Goal: Transaction & Acquisition: Obtain resource

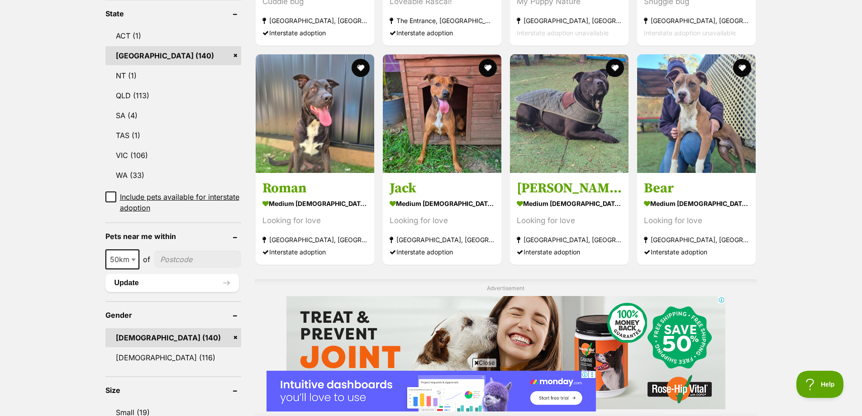
scroll to position [498, 0]
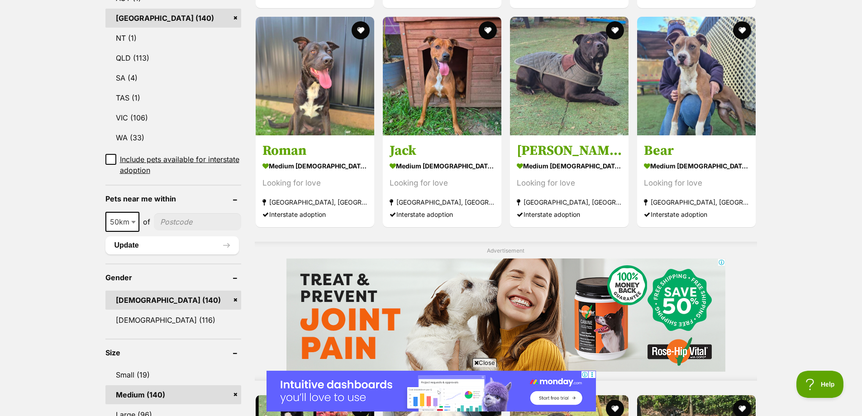
click at [171, 220] on input"] "postcode" at bounding box center [197, 221] width 87 height 17
type input"] "2223"
click at [181, 248] on button "Update" at bounding box center [171, 245] width 133 height 18
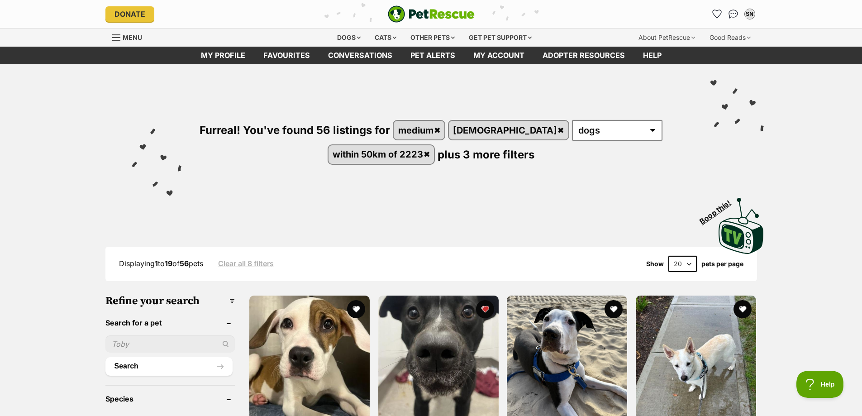
click at [692, 264] on select "20 40 60" at bounding box center [682, 264] width 29 height 16
select select "60"
click at [668, 256] on select "20 40 60" at bounding box center [682, 264] width 29 height 16
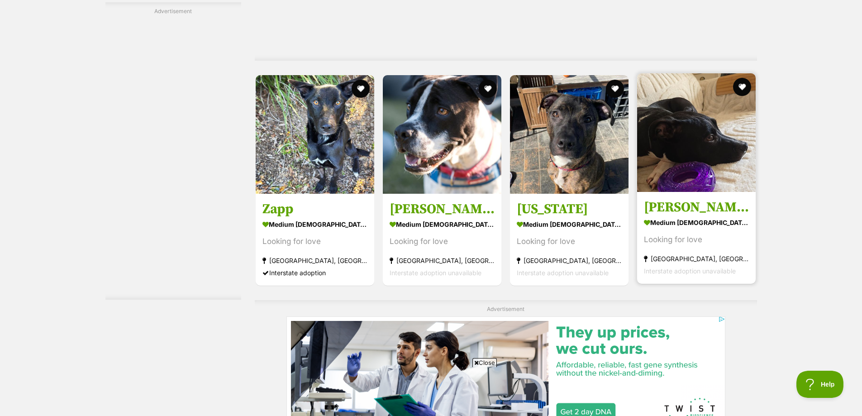
click at [675, 213] on h3 "[PERSON_NAME]" at bounding box center [696, 207] width 105 height 17
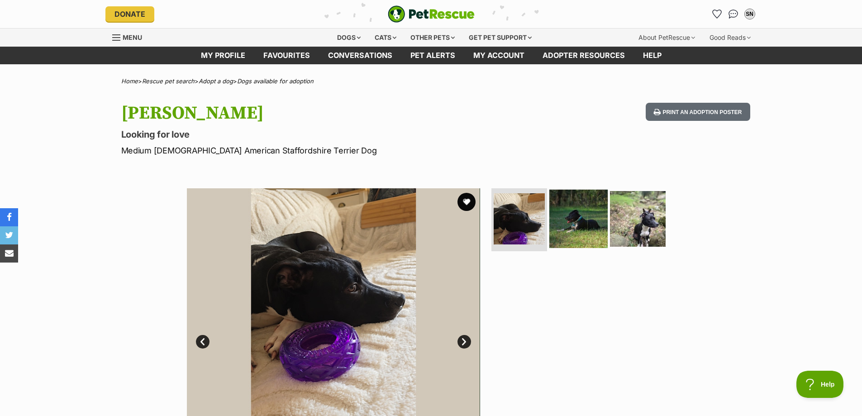
click at [573, 227] on img at bounding box center [578, 218] width 58 height 58
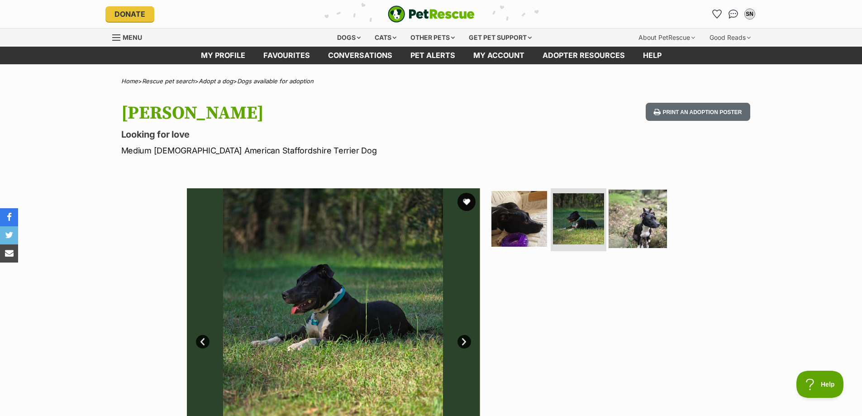
click at [632, 219] on img at bounding box center [638, 218] width 58 height 58
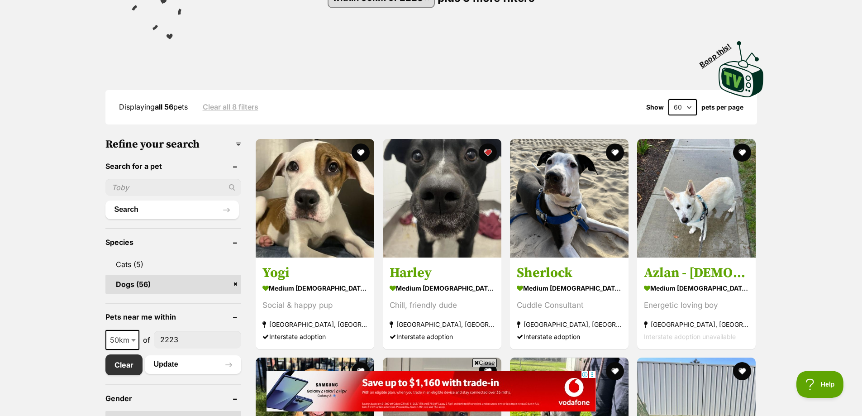
scroll to position [156, 0]
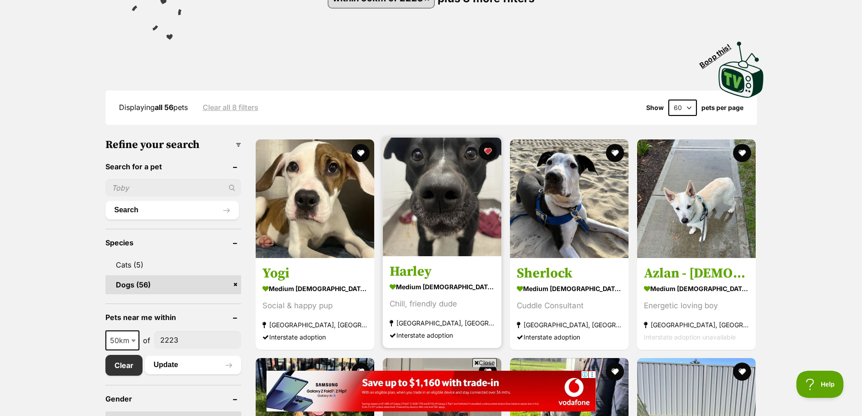
click at [419, 265] on h3 "Harley" at bounding box center [442, 270] width 105 height 17
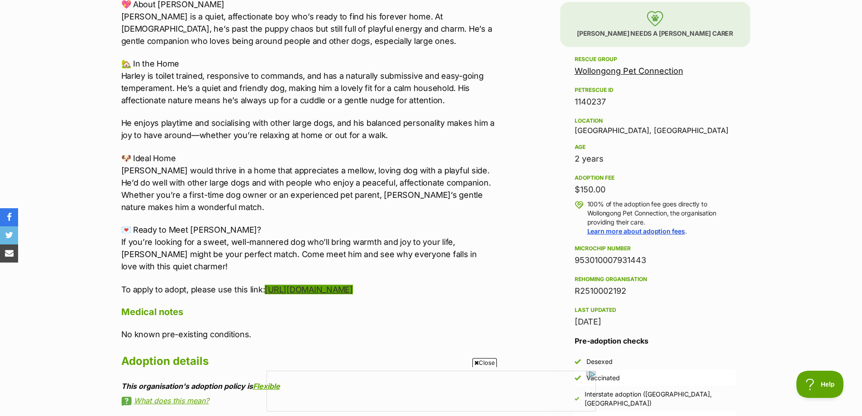
click at [324, 293] on link "[URL][DOMAIN_NAME]" at bounding box center [309, 290] width 88 height 10
